Goal: Information Seeking & Learning: Check status

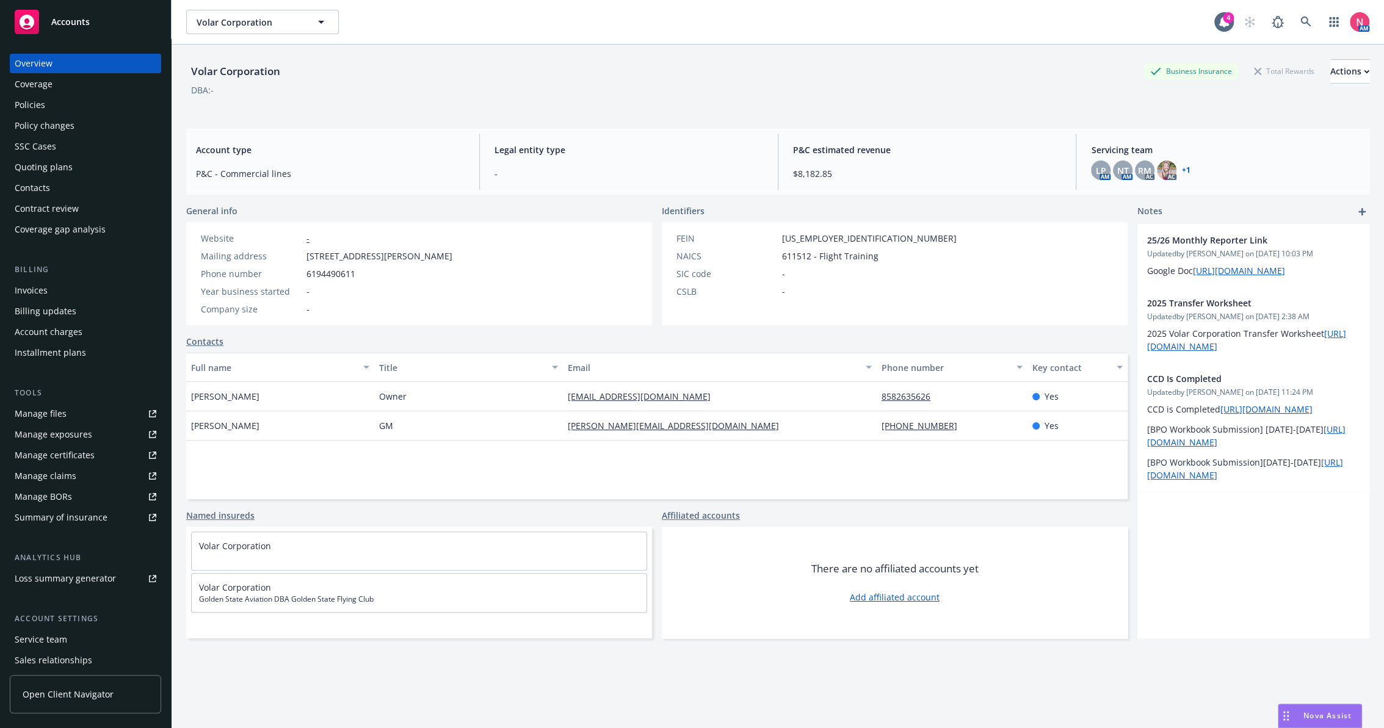
click at [256, 75] on div "Volar Corporation" at bounding box center [235, 71] width 99 height 16
copy div "Volar Corporation"
drag, startPoint x: 456, startPoint y: 259, endPoint x: 306, endPoint y: 256, distance: 150.2
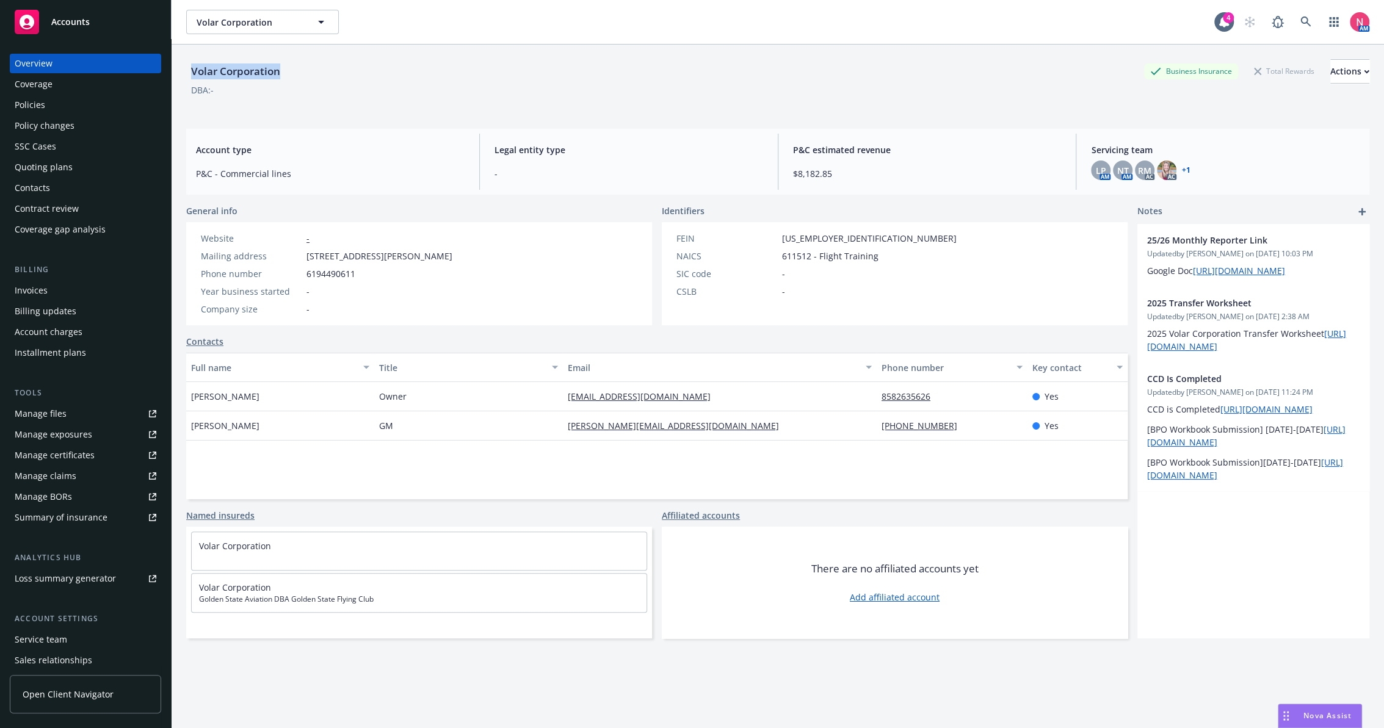
click at [306, 256] on div "Website - Mailing address [STREET_ADDRESS][PERSON_NAME] Phone number [PHONE_NUM…" at bounding box center [326, 273] width 281 height 103
copy span "[STREET_ADDRESS][PERSON_NAME]"
drag, startPoint x: 306, startPoint y: 256, endPoint x: 411, endPoint y: 256, distance: 105.6
click at [411, 256] on span "[STREET_ADDRESS][PERSON_NAME]" at bounding box center [379, 256] width 146 height 13
click at [89, 95] on div "Policies" at bounding box center [86, 105] width 142 height 20
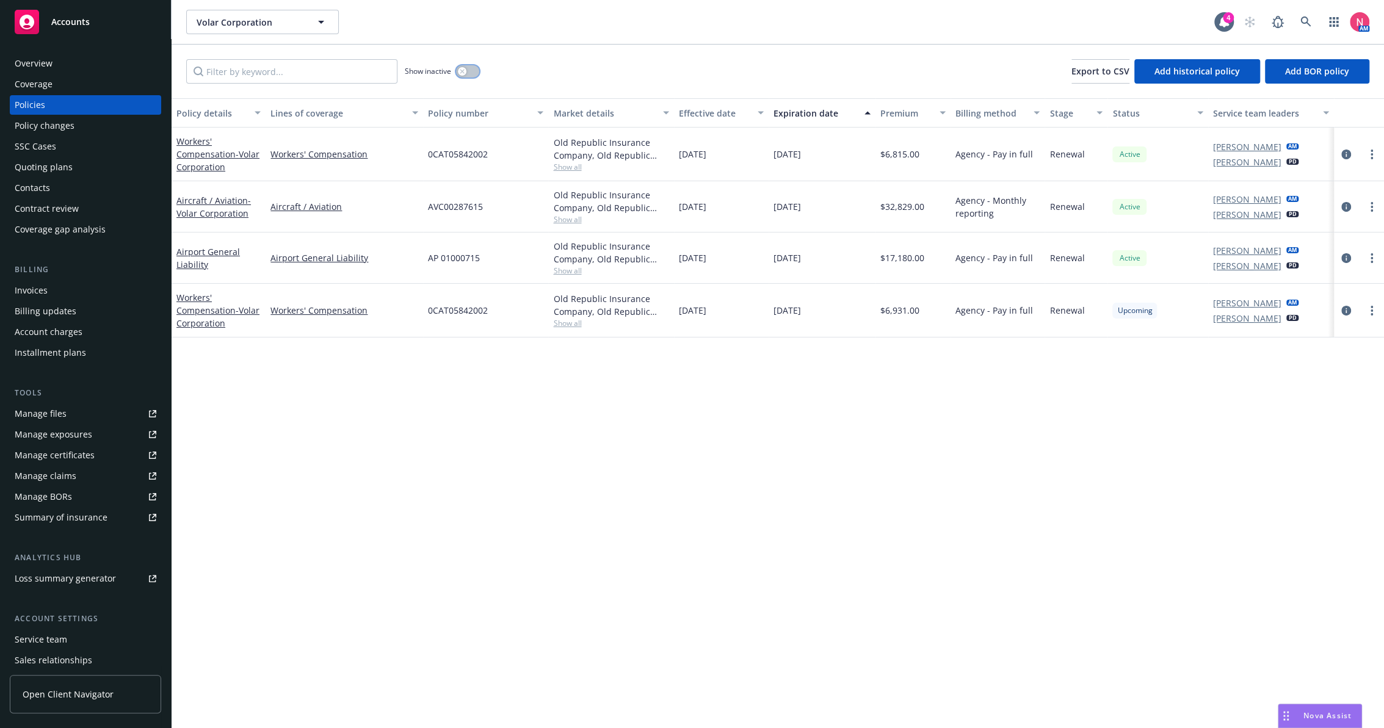
click at [464, 68] on div "button" at bounding box center [462, 71] width 9 height 9
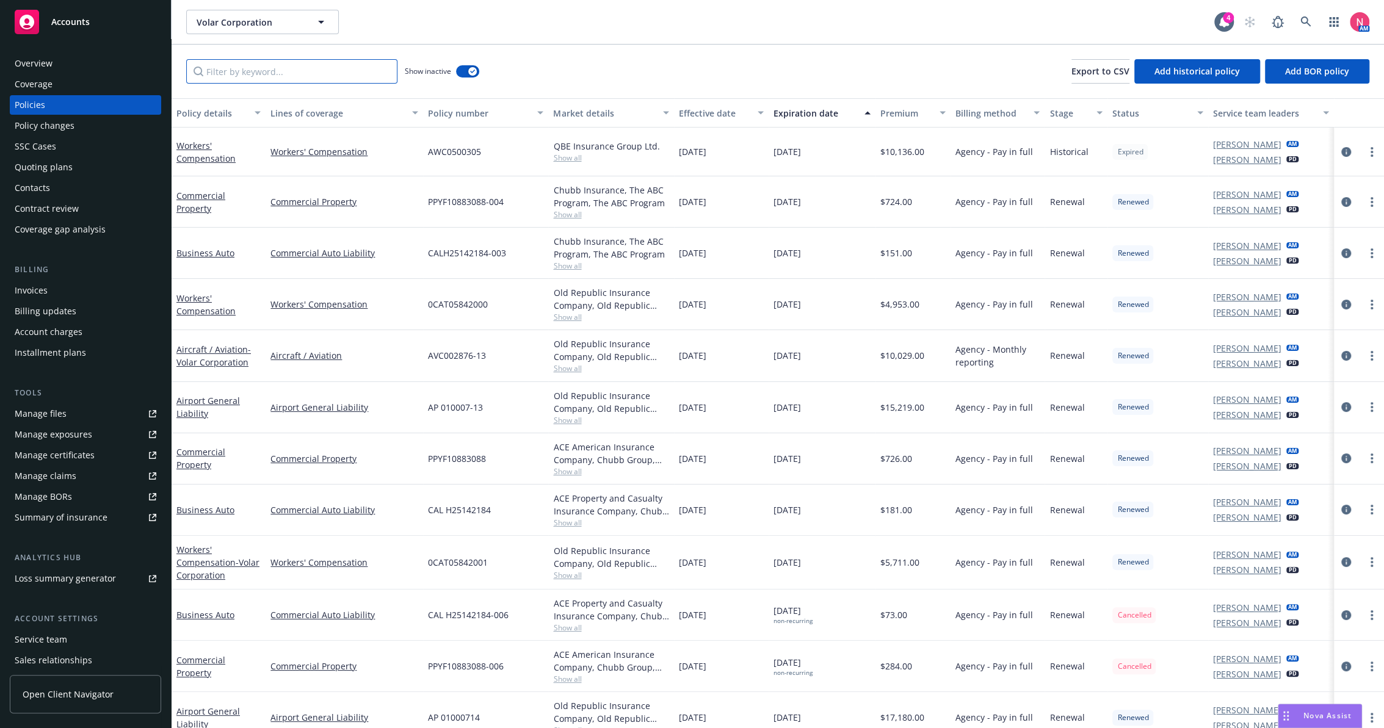
click at [369, 74] on input "Filter by keyword..." at bounding box center [291, 71] width 211 height 24
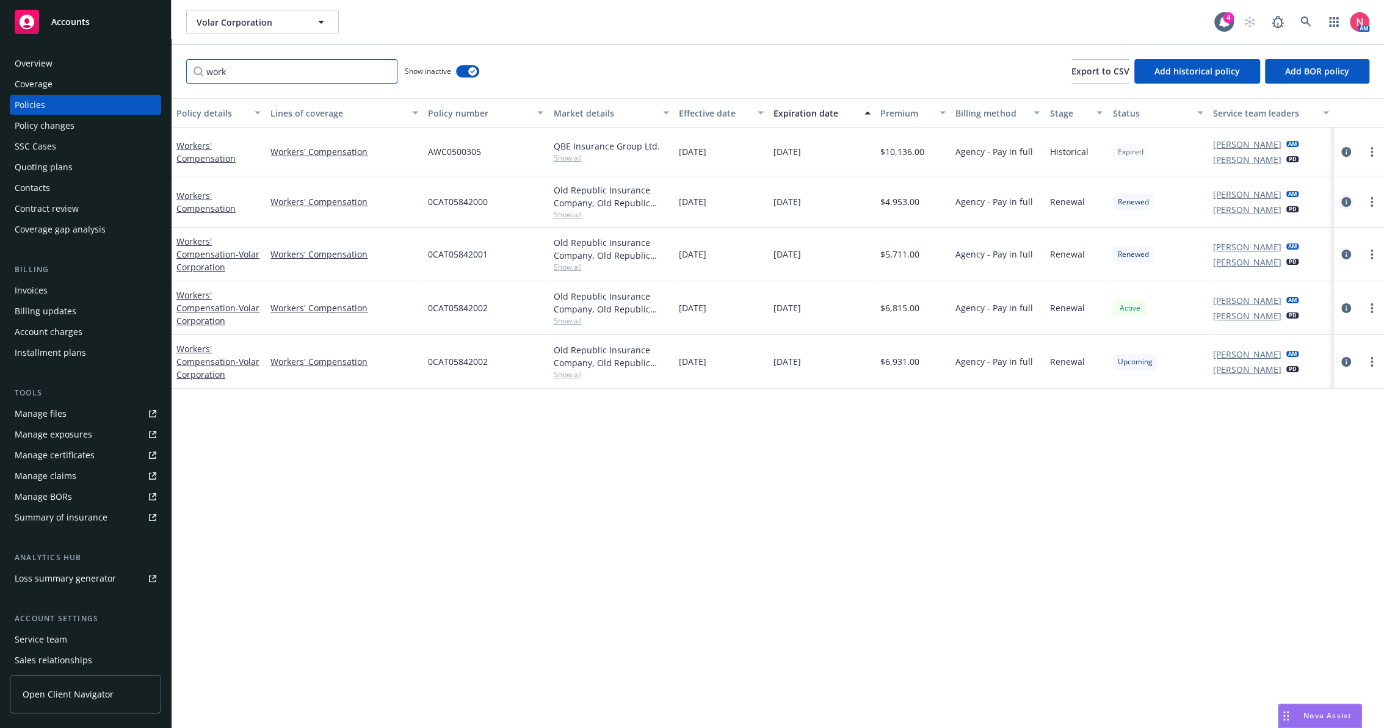
type input "work"
click at [1345, 203] on icon "circleInformation" at bounding box center [1346, 202] width 10 height 10
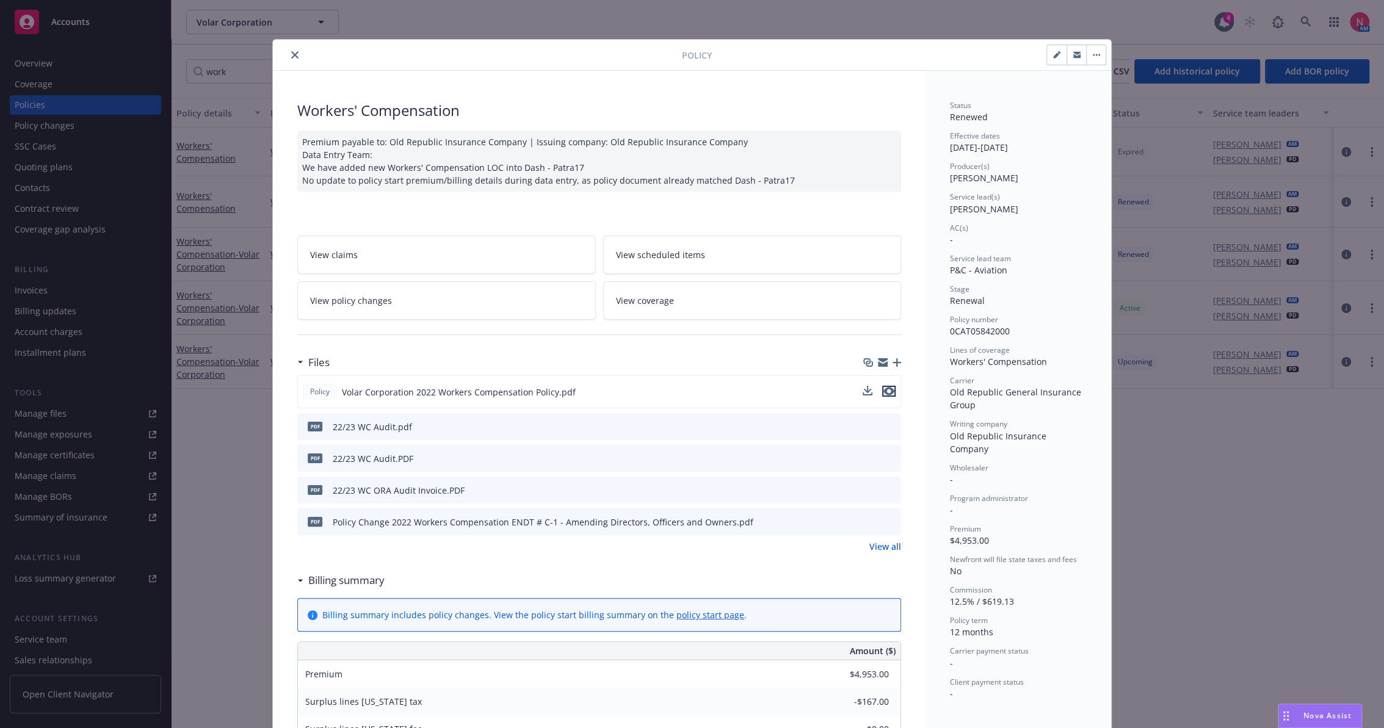
click at [887, 389] on icon "preview file" at bounding box center [888, 391] width 11 height 9
click at [288, 50] on button "close" at bounding box center [294, 55] width 15 height 15
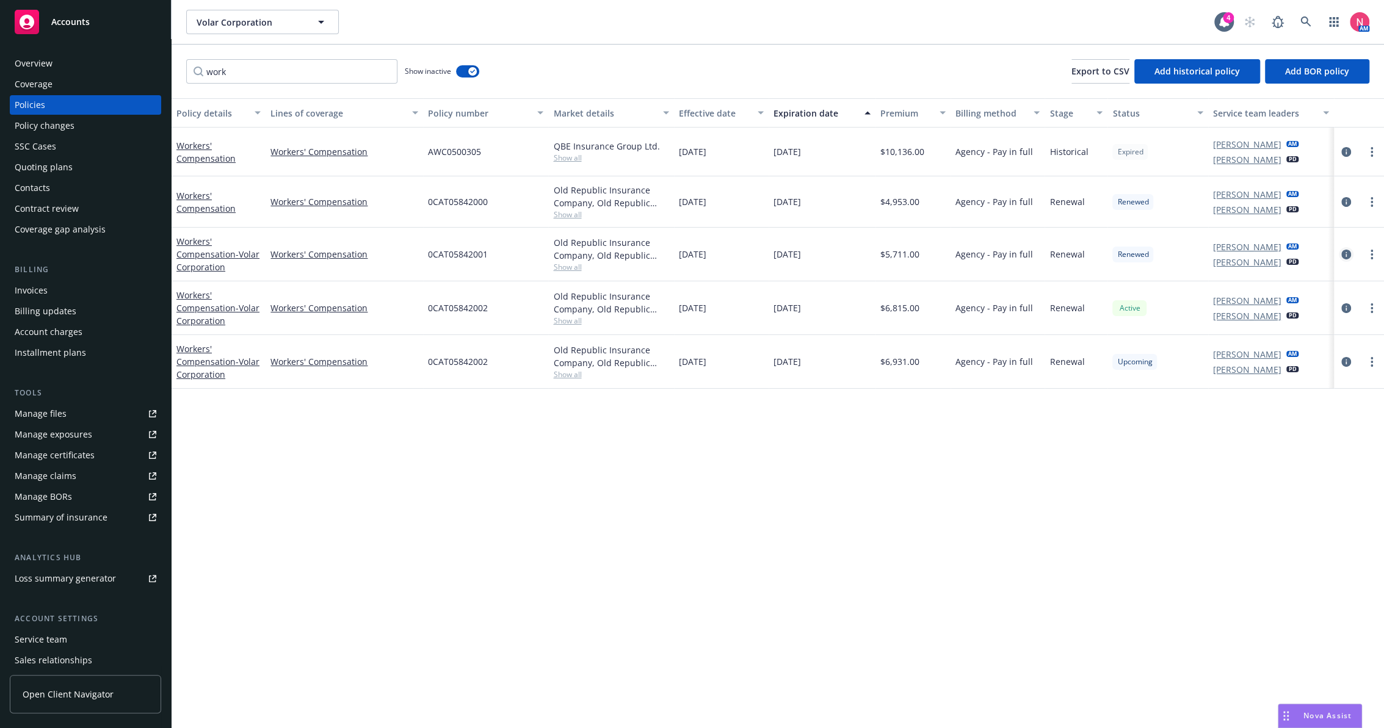
click at [1346, 253] on icon "circleInformation" at bounding box center [1346, 255] width 10 height 10
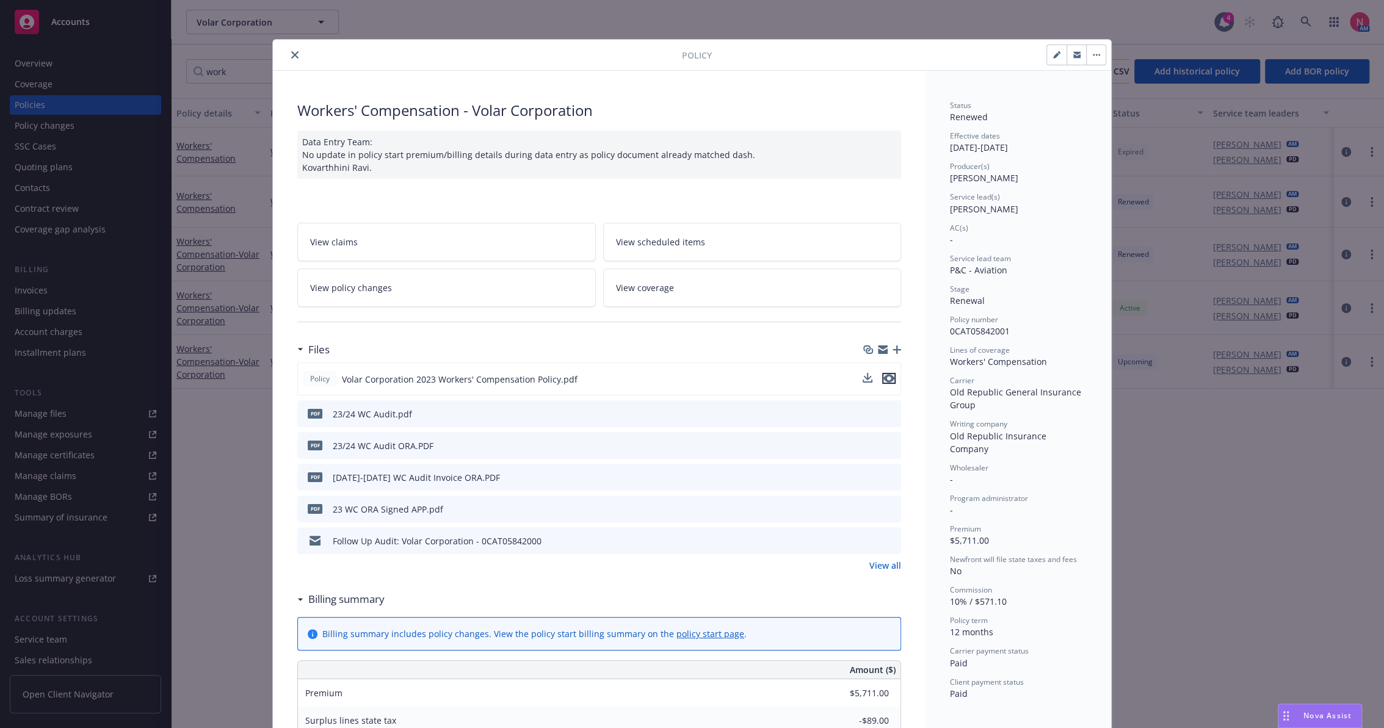
click at [884, 378] on icon "preview file" at bounding box center [888, 378] width 11 height 9
click at [287, 48] on button "close" at bounding box center [294, 55] width 15 height 15
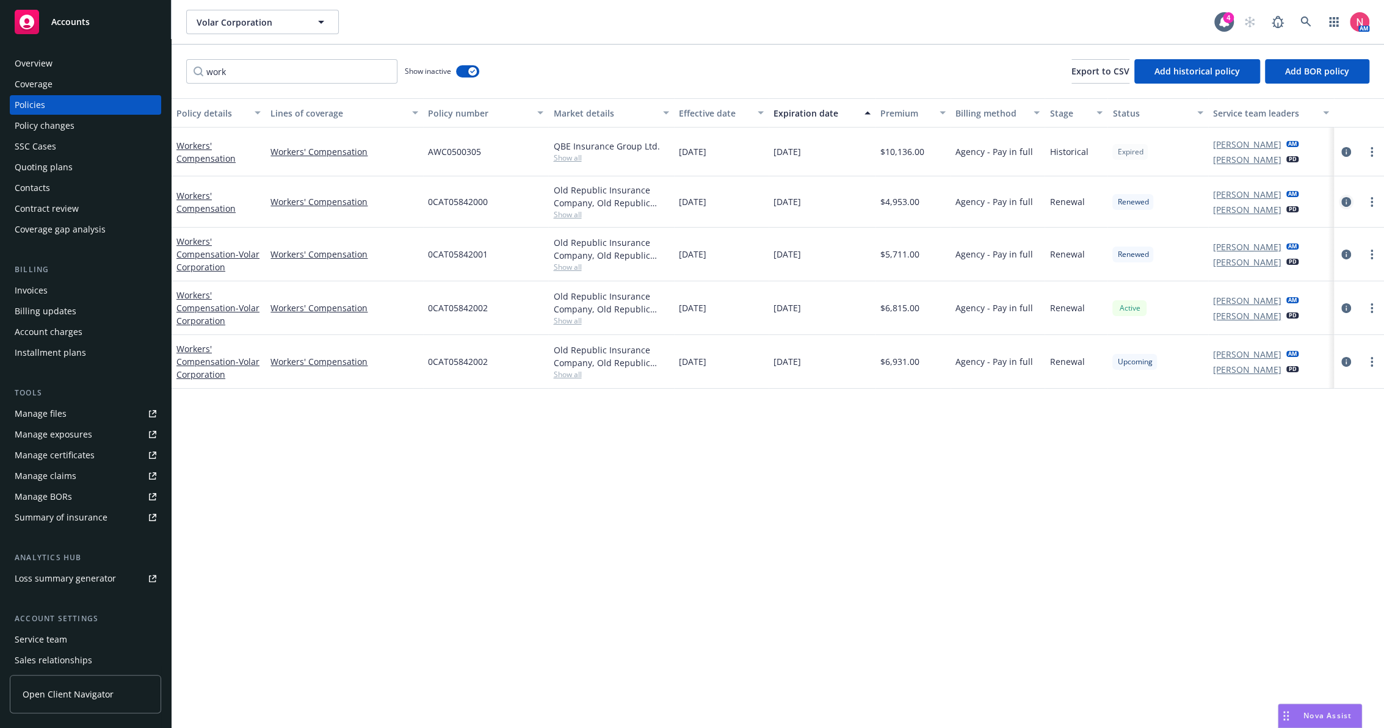
click at [1339, 198] on link "circleInformation" at bounding box center [1346, 202] width 15 height 15
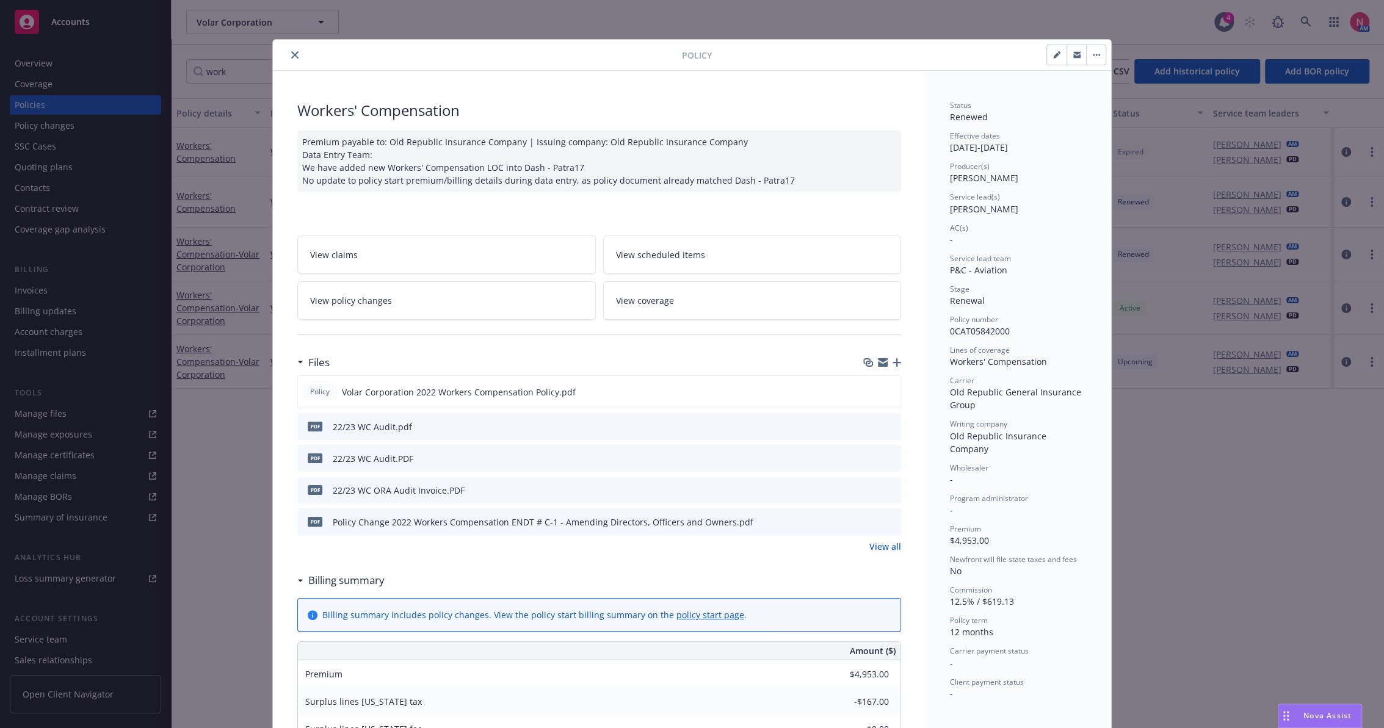
scroll to position [36, 0]
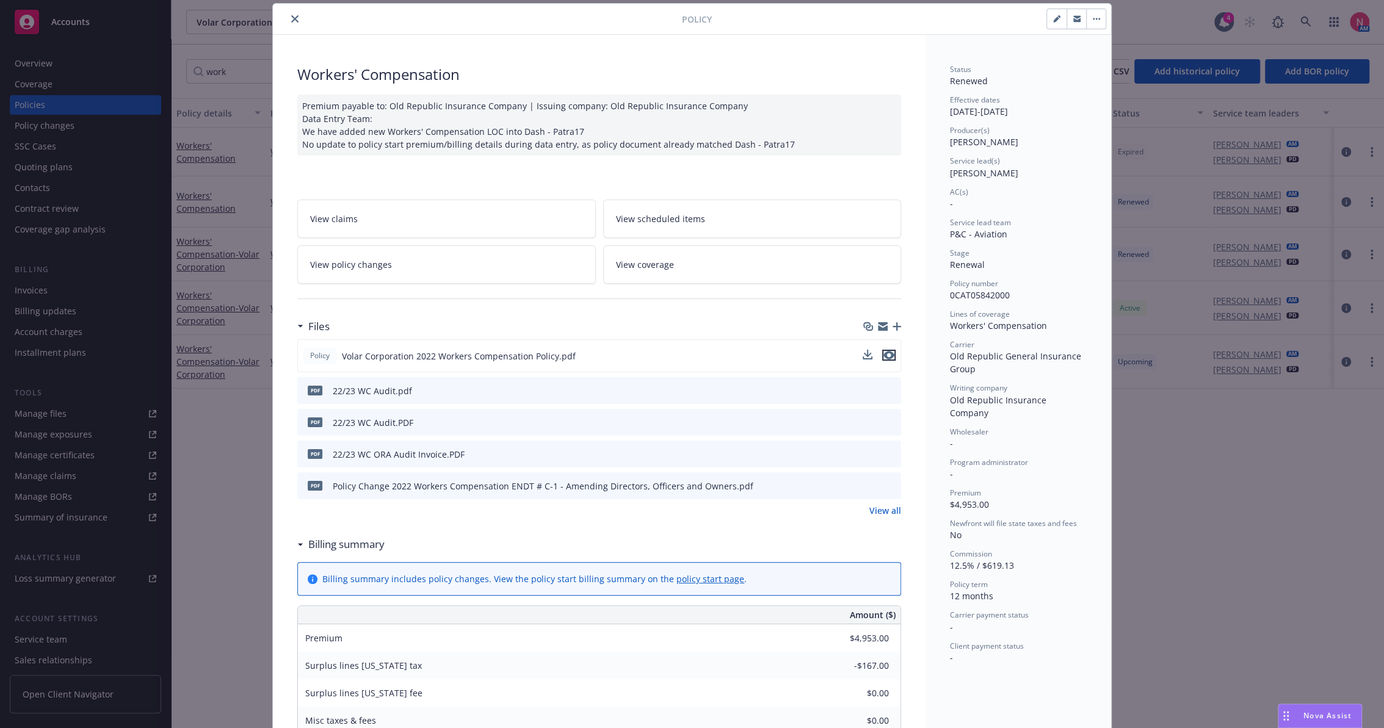
click at [884, 355] on icon "preview file" at bounding box center [888, 355] width 11 height 9
click at [291, 18] on icon "close" at bounding box center [294, 18] width 7 height 7
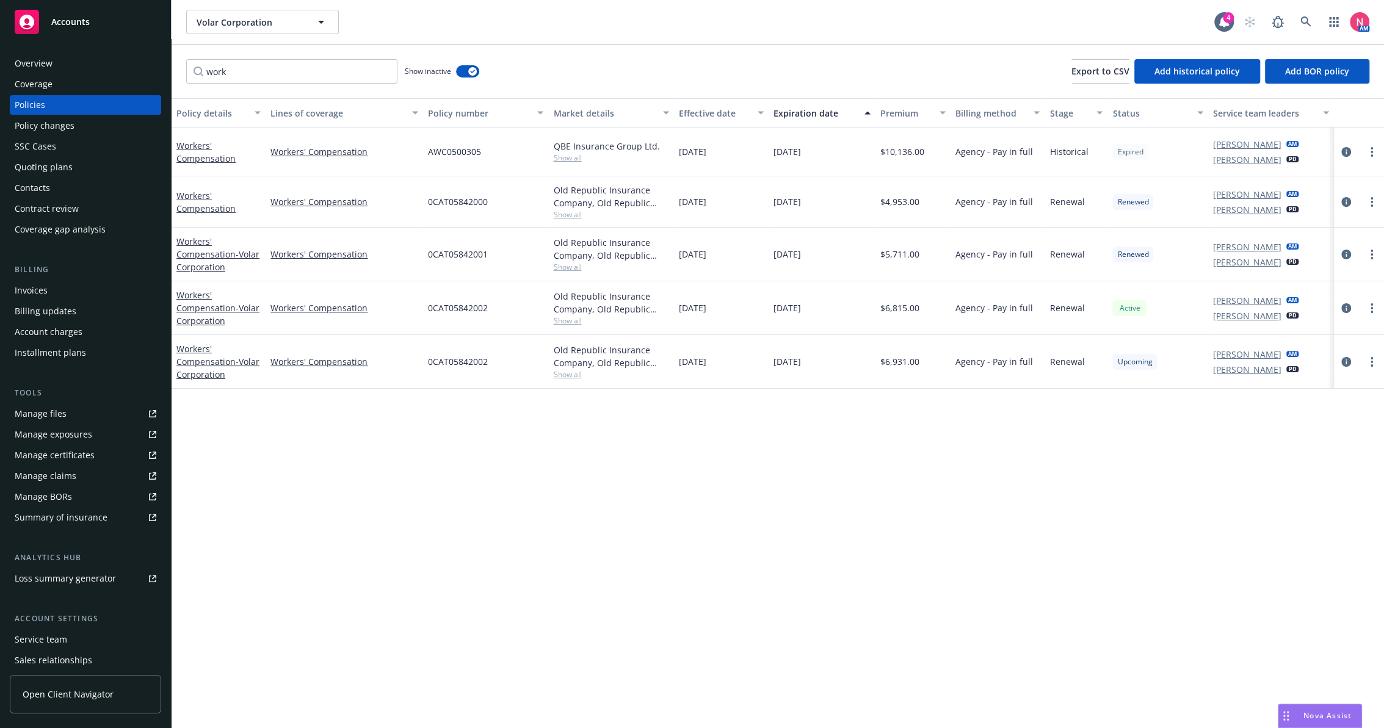
click at [83, 62] on div "Overview" at bounding box center [86, 64] width 142 height 20
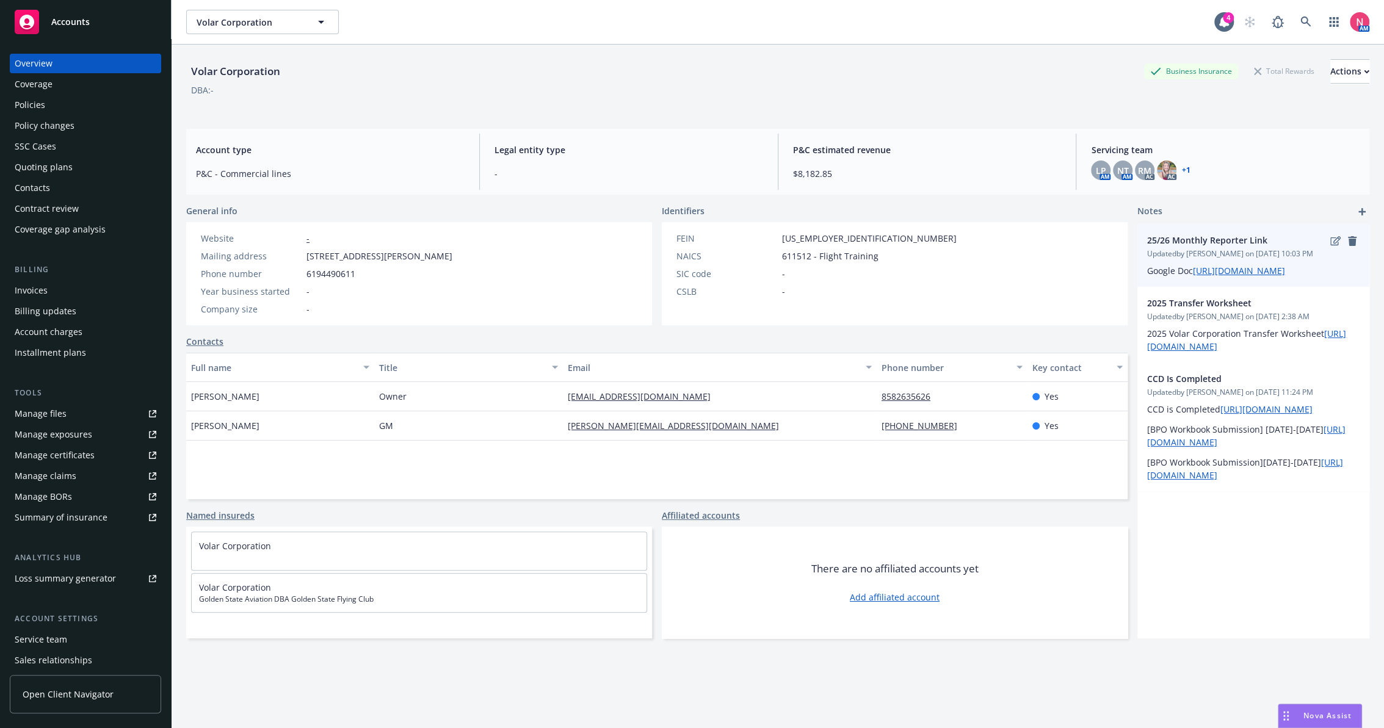
scroll to position [44, 0]
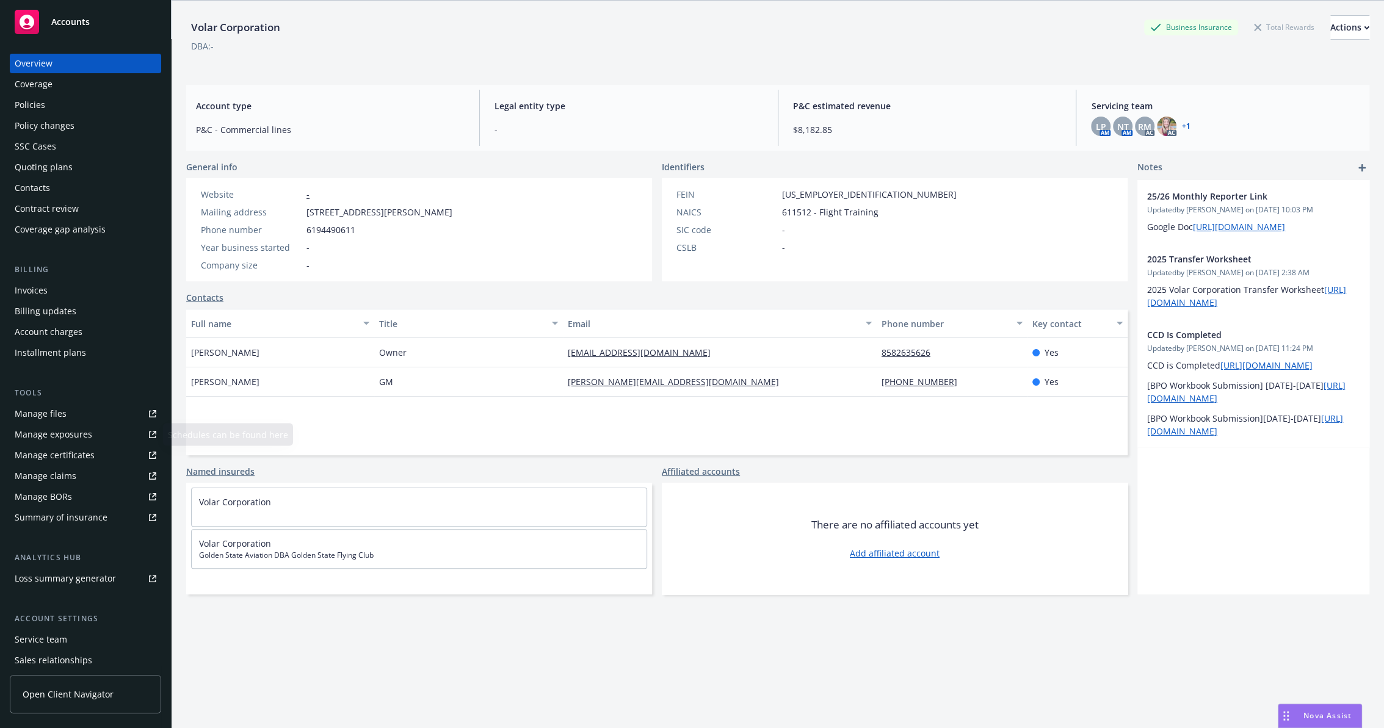
click at [73, 408] on link "Manage files" at bounding box center [85, 414] width 151 height 20
